Goal: Information Seeking & Learning: Learn about a topic

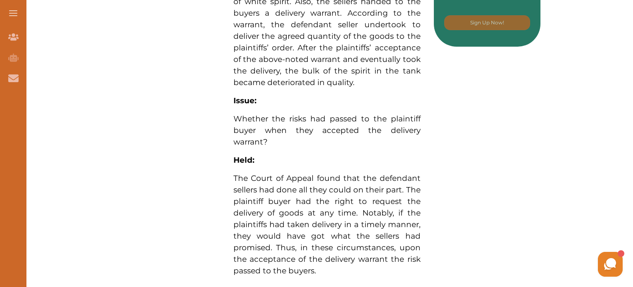
scroll to position [703, 0]
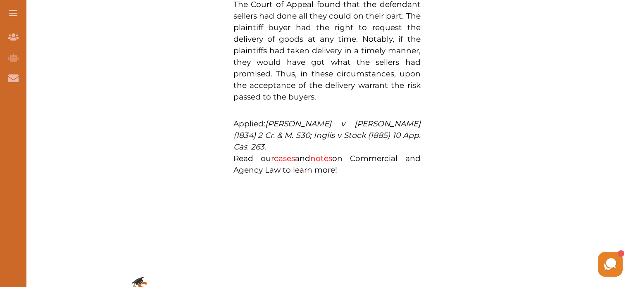
drag, startPoint x: 357, startPoint y: 85, endPoint x: 283, endPoint y: 74, distance: 75.3
click at [283, 118] on p "Applied: [PERSON_NAME] v [PERSON_NAME] (1834) 2 Cr. & M. 530; Inglis v Stock (1…" at bounding box center [327, 135] width 187 height 35
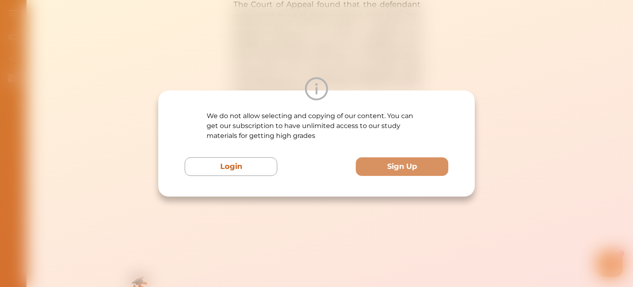
click at [559, 173] on div "We do not allow selecting and copying of our content. You can get our subscript…" at bounding box center [316, 143] width 633 height 287
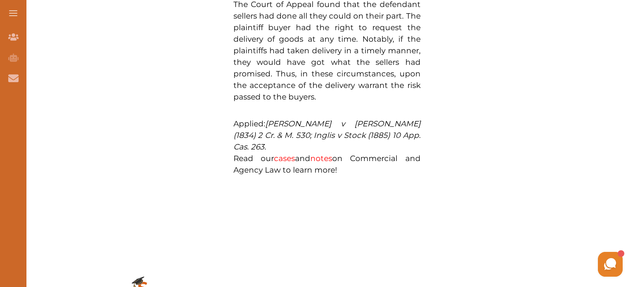
drag, startPoint x: 273, startPoint y: 70, endPoint x: 351, endPoint y: 87, distance: 79.2
click at [351, 118] on p "Applied: [PERSON_NAME] v [PERSON_NAME] (1834) 2 Cr. & M. 530; Inglis v Stock (1…" at bounding box center [327, 135] width 187 height 35
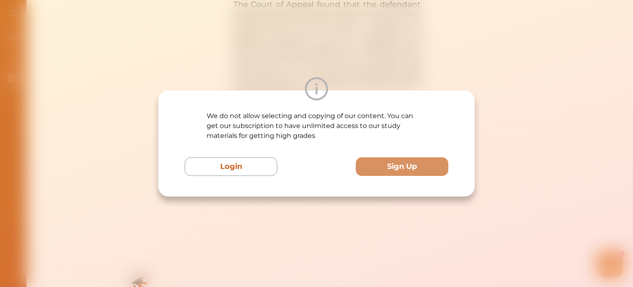
click at [376, 76] on div "We do not allow selecting and copying of our content. You can get our subscript…" at bounding box center [316, 143] width 633 height 287
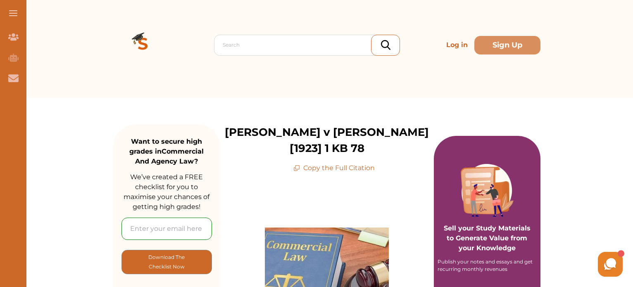
scroll to position [0, 0]
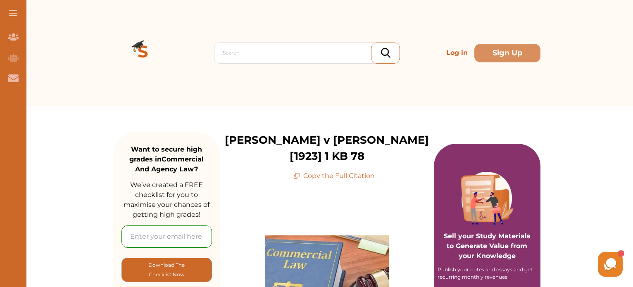
click at [354, 171] on p "Copy the Full Citation" at bounding box center [334, 176] width 81 height 10
click at [293, 163] on div "Sterns v Vickers [1923] 1 KB 78 Copy the Full Citation" at bounding box center [327, 156] width 214 height 49
click at [295, 173] on icon at bounding box center [297, 176] width 7 height 7
click at [298, 173] on icon at bounding box center [297, 176] width 7 height 7
drag, startPoint x: 299, startPoint y: 157, endPoint x: 400, endPoint y: 154, distance: 101.3
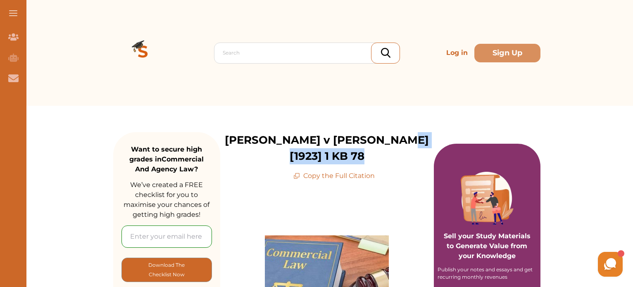
click at [391, 160] on div "Sterns v Vickers [1923] 1 KB 78 Copy the Full Citation" at bounding box center [327, 156] width 214 height 49
click at [494, 56] on button "Sign Up" at bounding box center [508, 53] width 66 height 19
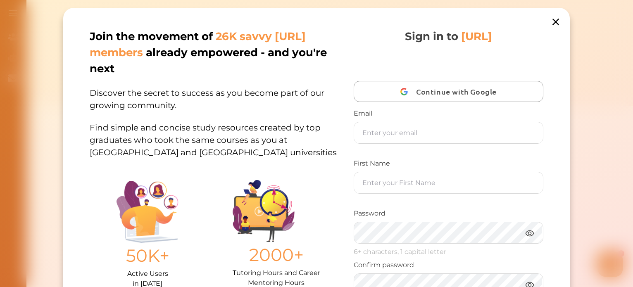
click at [436, 94] on span "Continue with Google" at bounding box center [458, 91] width 85 height 19
click at [446, 53] on div "Sign in to StudyCrowd.AI Continue with Google Email First Name Password 6+ char…" at bounding box center [448, 197] width 189 height 336
